Goal: Task Accomplishment & Management: Manage account settings

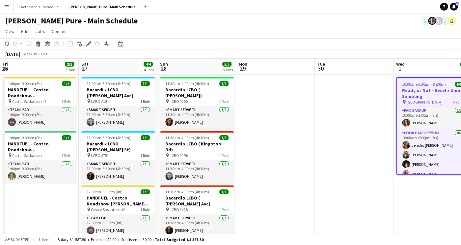
scroll to position [0, 203]
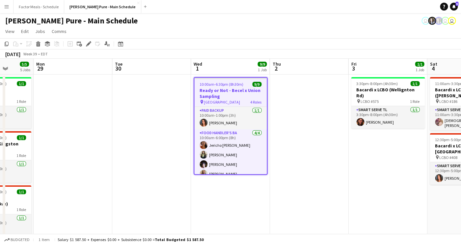
click at [5, 6] on app-icon "Menu" at bounding box center [6, 6] width 5 height 5
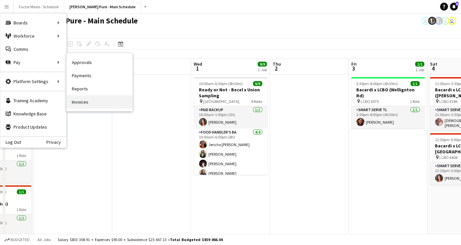
click at [92, 99] on link "Invoices" at bounding box center [100, 101] width 66 height 13
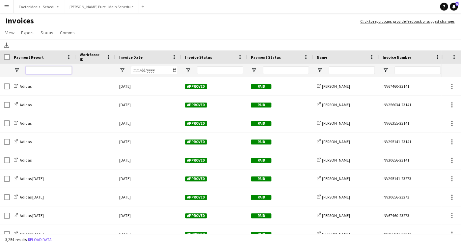
click at [48, 71] on input "Payment Report Filter Input" at bounding box center [49, 70] width 46 height 8
drag, startPoint x: 347, startPoint y: 70, endPoint x: 347, endPoint y: 57, distance: 13.2
click at [347, 70] on input "Name Filter Input" at bounding box center [352, 70] width 46 height 8
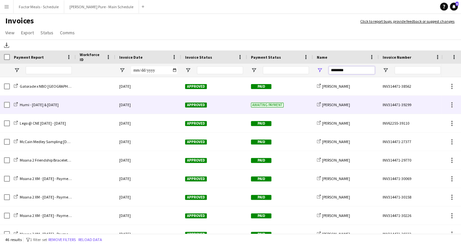
type input "********"
click at [393, 104] on div "INV314471-39299" at bounding box center [412, 105] width 66 height 18
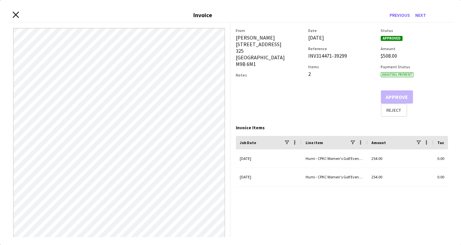
click at [16, 14] on icon at bounding box center [16, 15] width 6 height 6
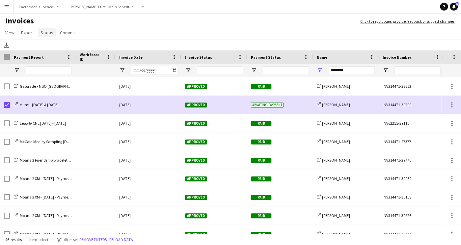
click at [45, 33] on span "Status" at bounding box center [47, 33] width 13 height 6
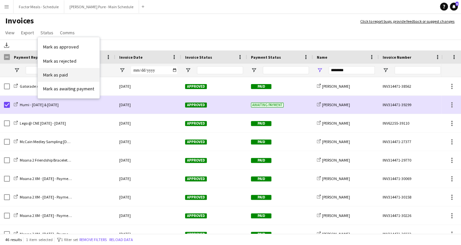
click at [67, 74] on span "Mark as paid" at bounding box center [55, 75] width 25 height 6
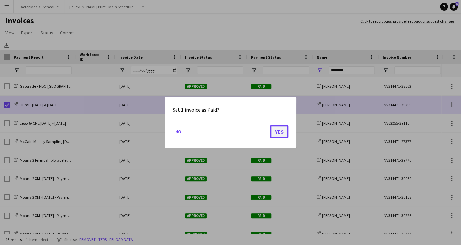
click at [281, 131] on button "Yes" at bounding box center [279, 131] width 18 height 13
